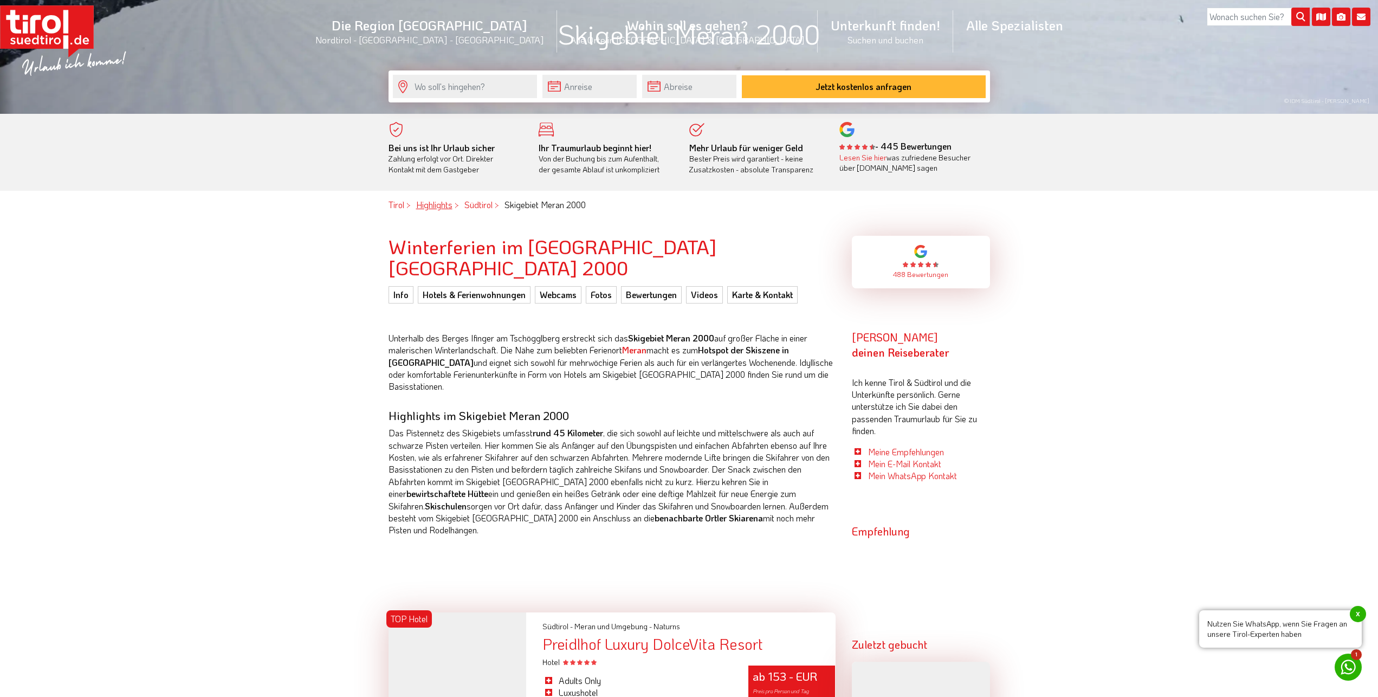
scroll to position [553, 0]
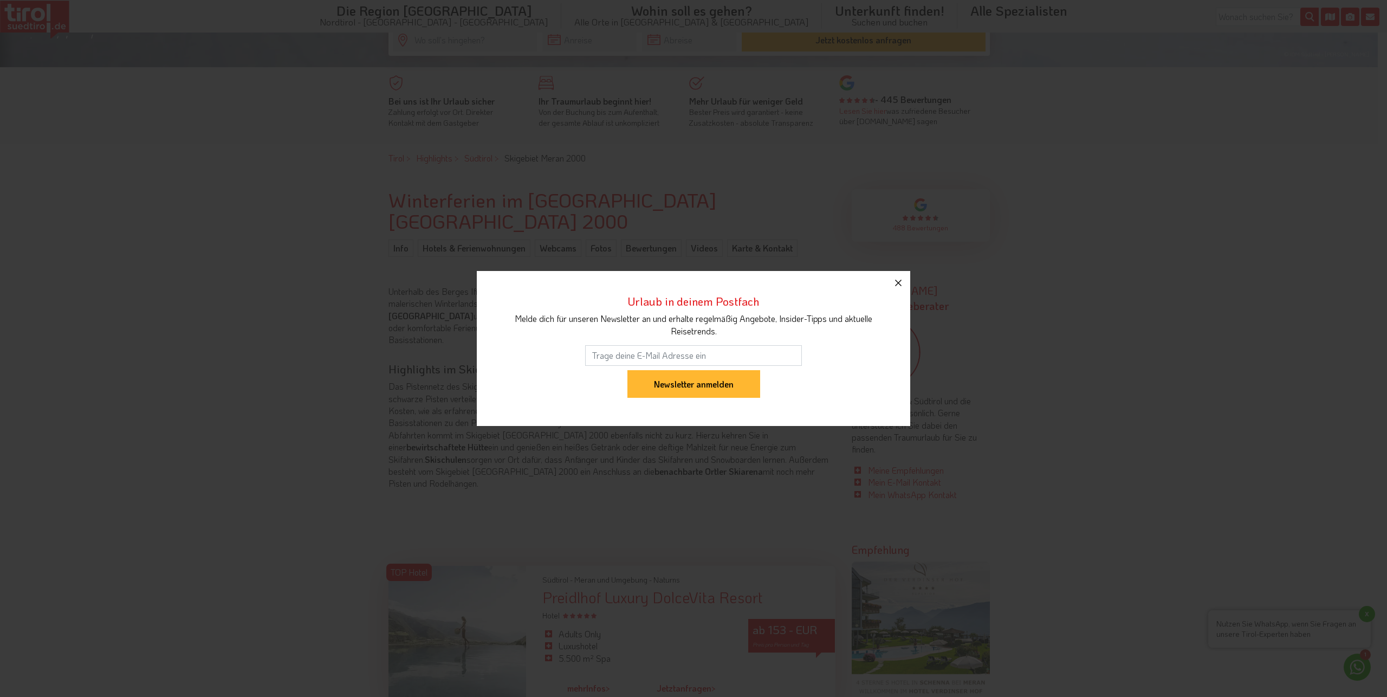
click at [897, 282] on icon "button" at bounding box center [898, 283] width 7 height 7
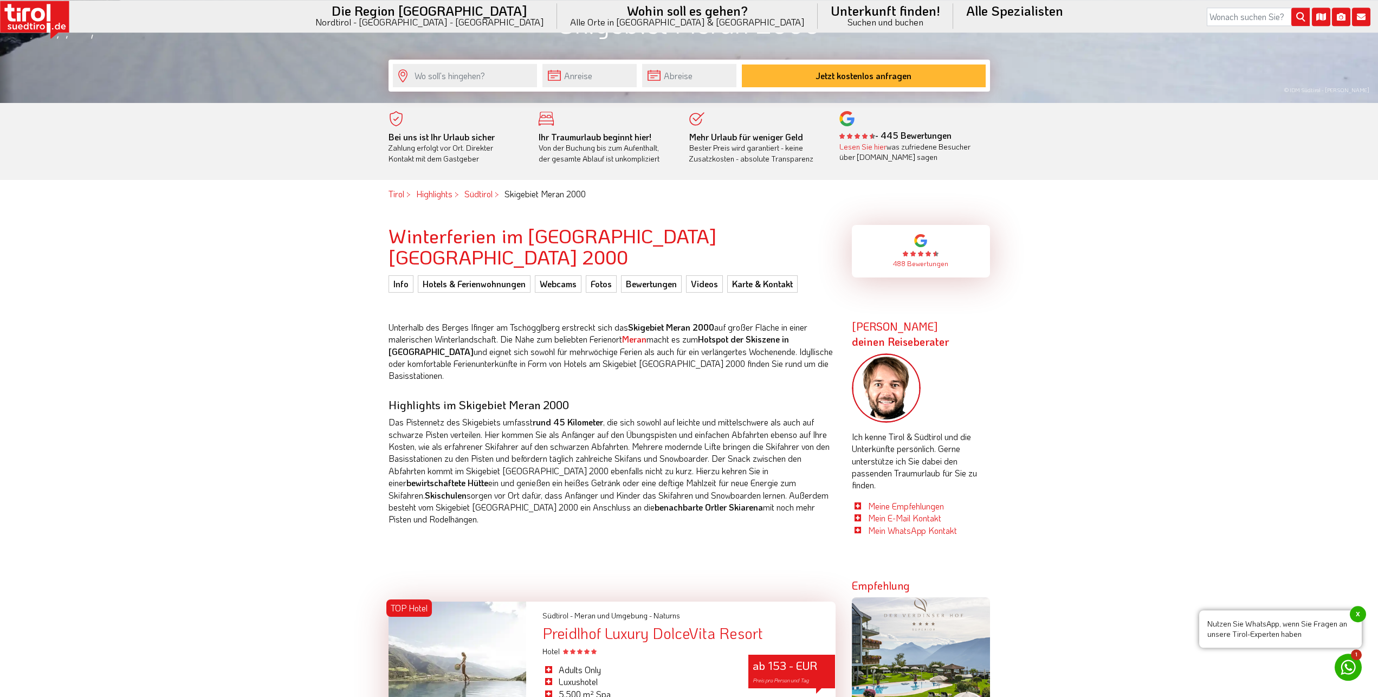
scroll to position [442, 0]
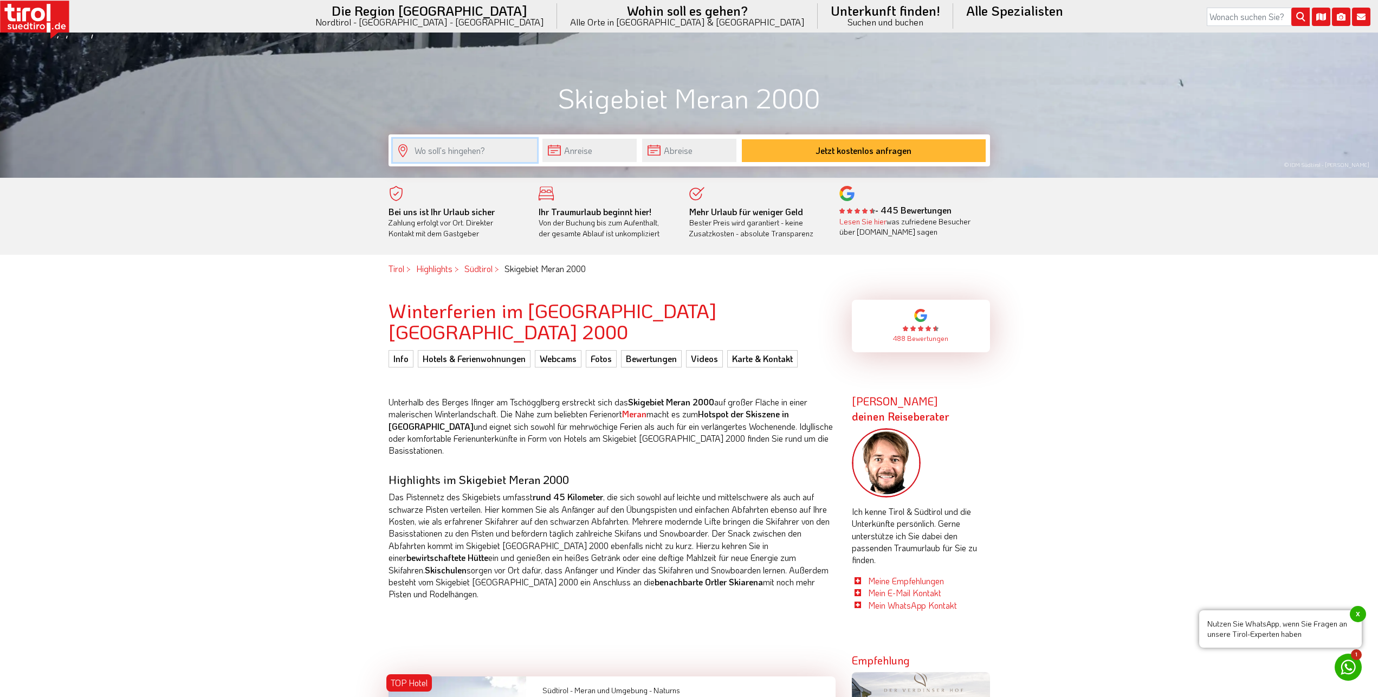
click at [438, 148] on input "text" at bounding box center [465, 150] width 144 height 23
click at [479, 350] on link "Hotels & Ferienwohnungen" at bounding box center [474, 358] width 113 height 17
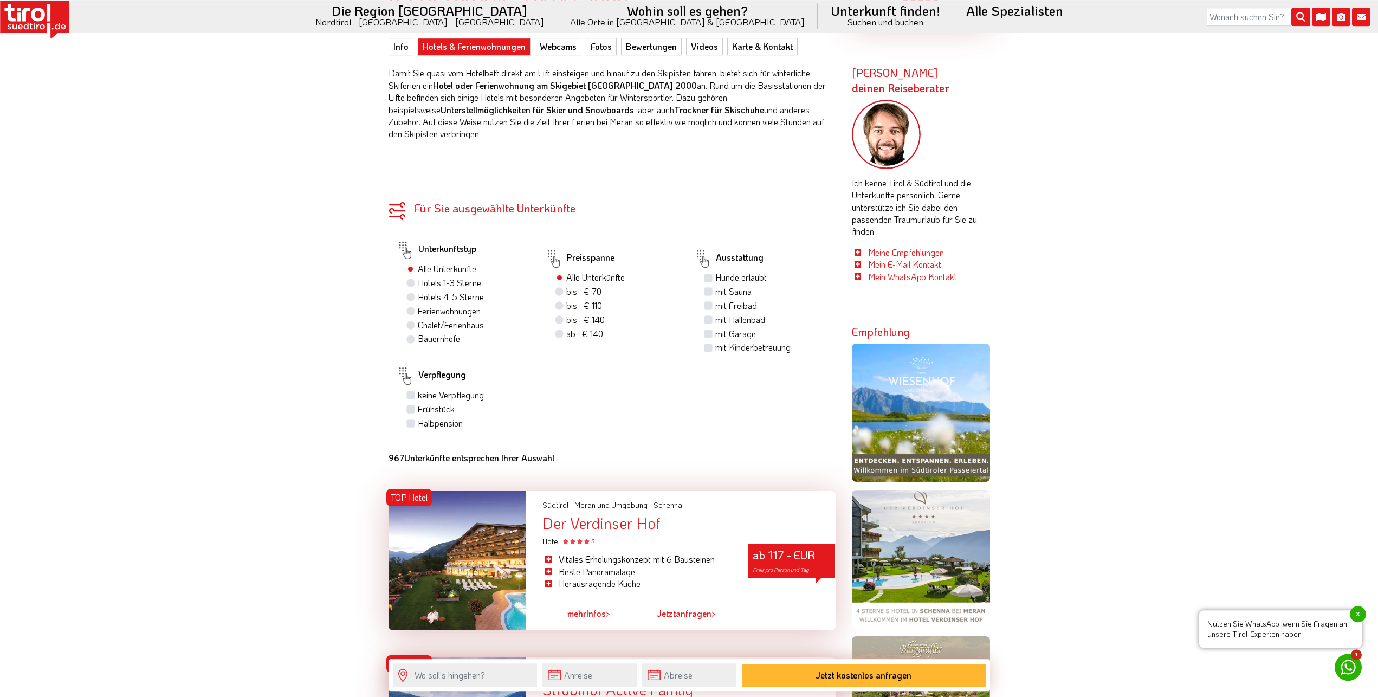
scroll to position [774, 0]
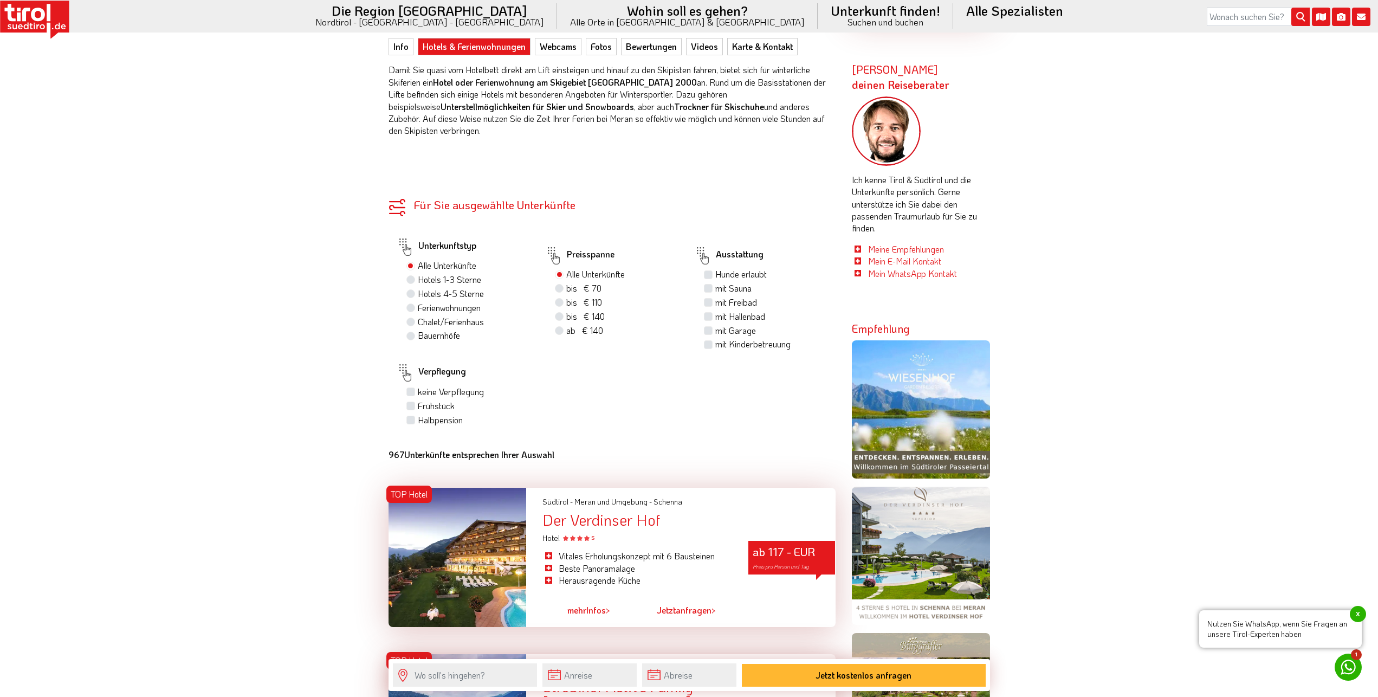
click at [441, 400] on label "Frühstück" at bounding box center [436, 406] width 37 height 12
click at [416, 402] on input "Frühstück" at bounding box center [412, 405] width 7 height 7
checkbox input "true"
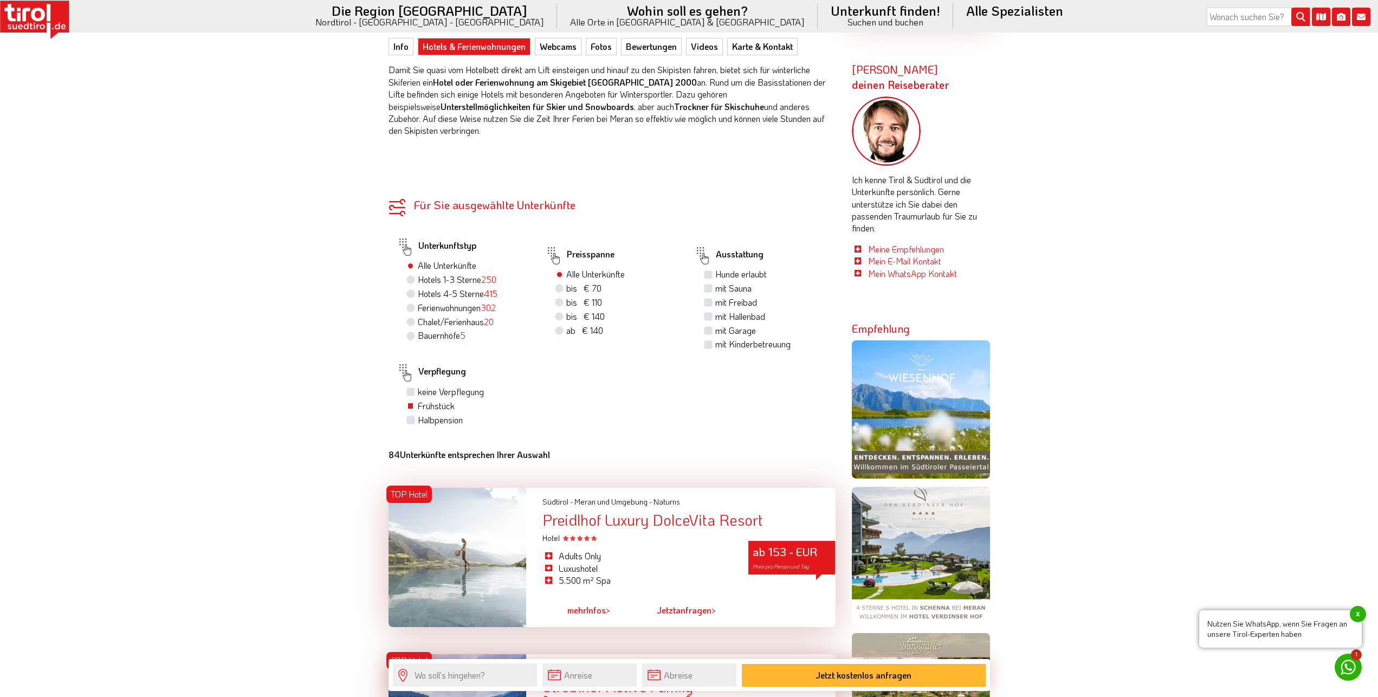
click at [727, 282] on label "mit Sauna" at bounding box center [733, 288] width 36 height 12
click at [713, 285] on input "mit Sauna" at bounding box center [709, 288] width 7 height 7
checkbox input "true"
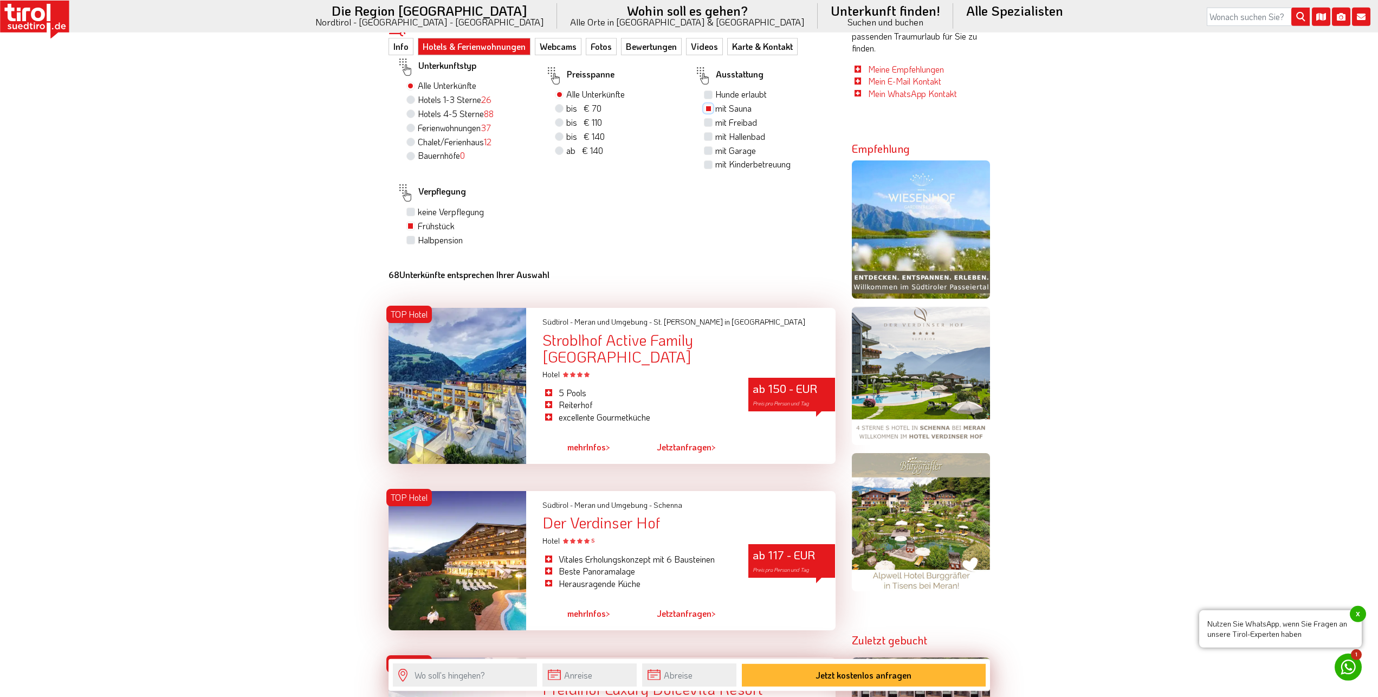
scroll to position [995, 0]
